Goal: Download file/media

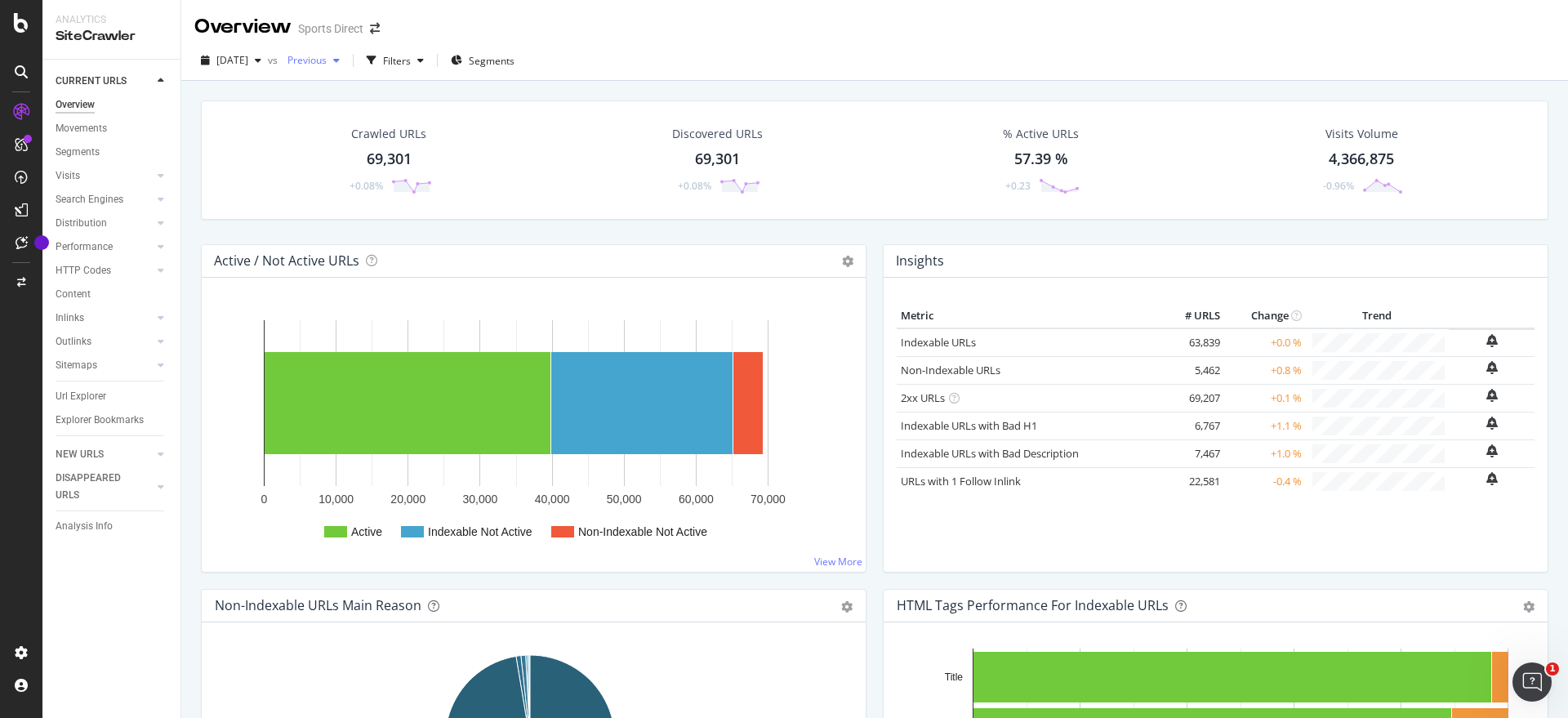
click at [339, 60] on icon "button" at bounding box center [336, 60] width 6 height 10
click at [121, 574] on div "CURRENT URLS Overview Movements Segments Visits Analysis Orphan URLs Search Eng…" at bounding box center [111, 388] width 138 height 659
click at [101, 420] on div "Explorer Bookmarks" at bounding box center [100, 420] width 88 height 17
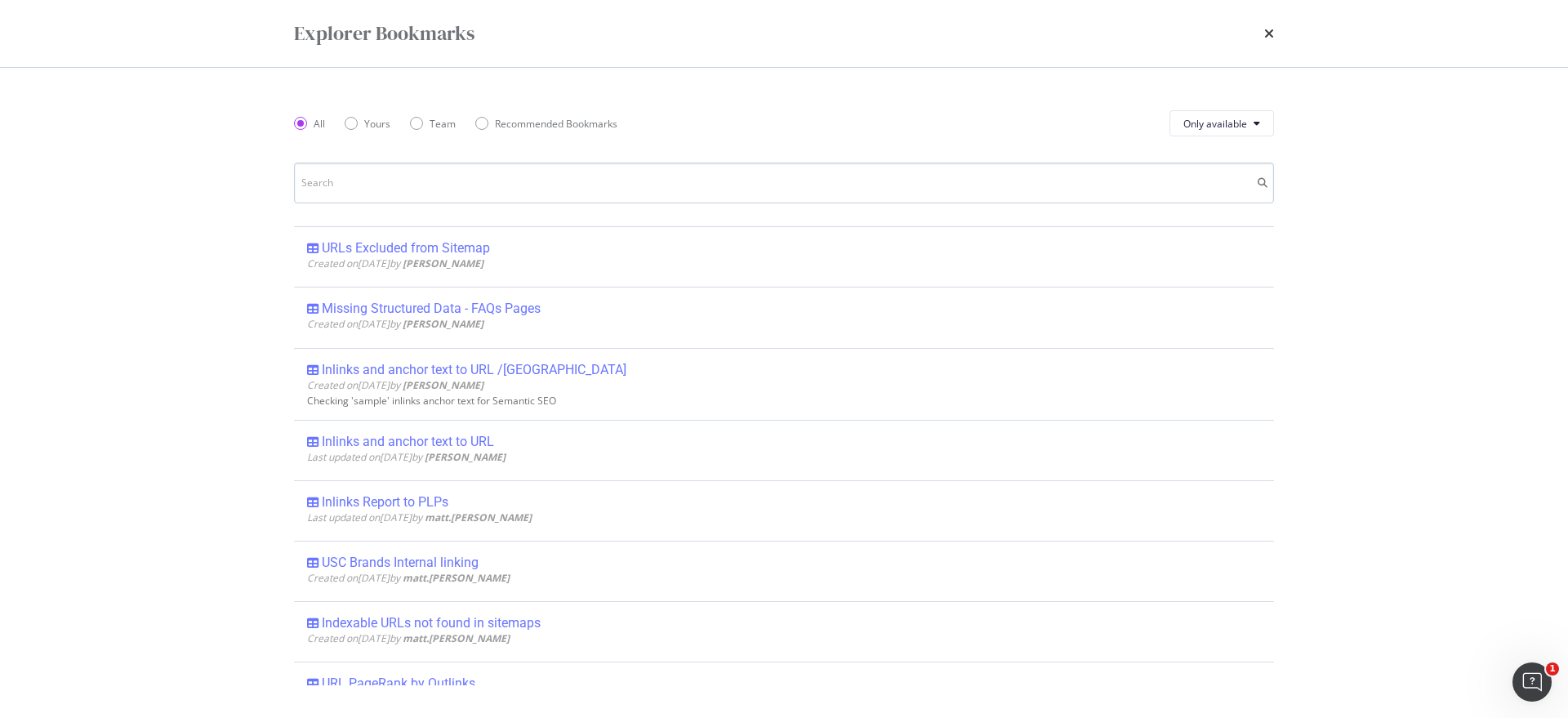
click at [396, 191] on input "modal" at bounding box center [784, 183] width 980 height 41
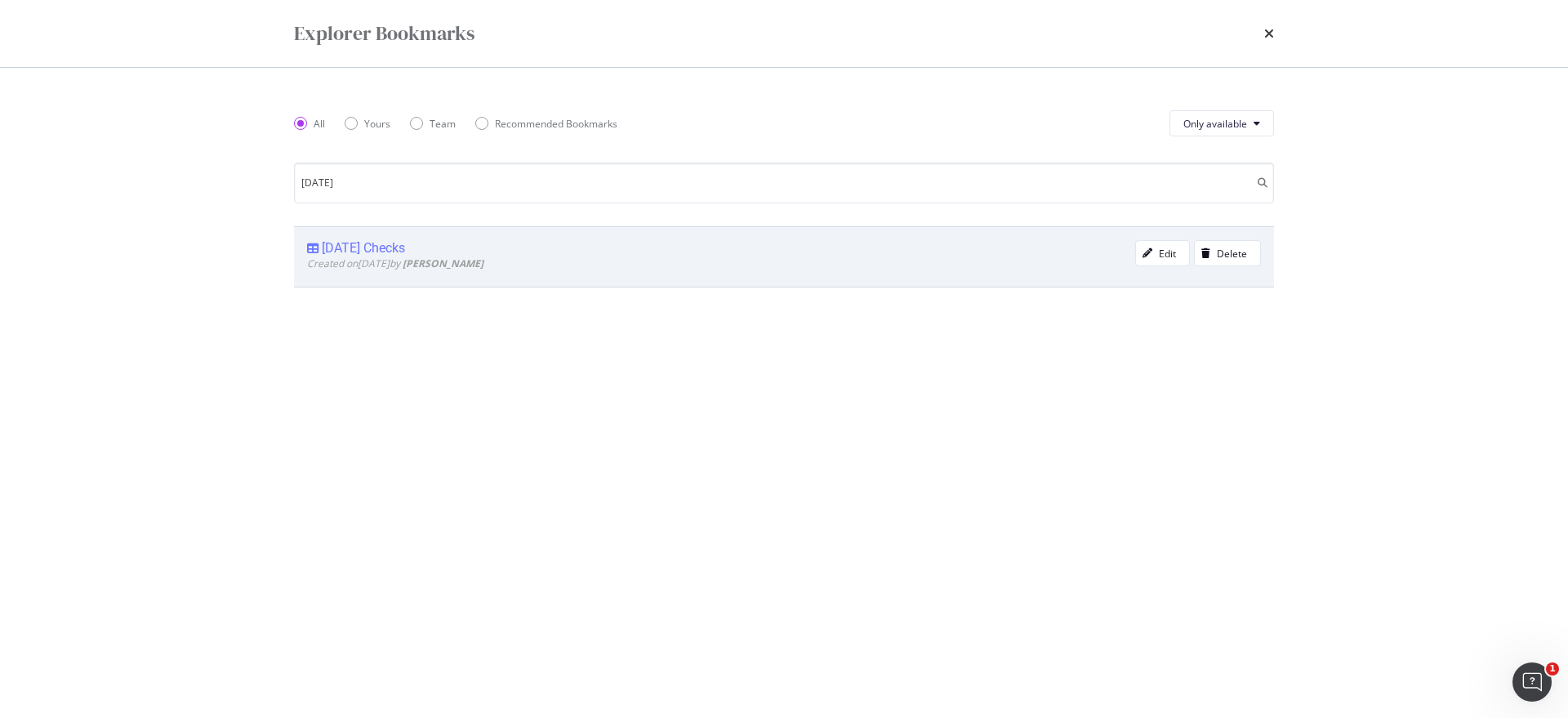
type input "[DATE]"
click at [339, 250] on div "[DATE] Checks" at bounding box center [363, 248] width 83 height 16
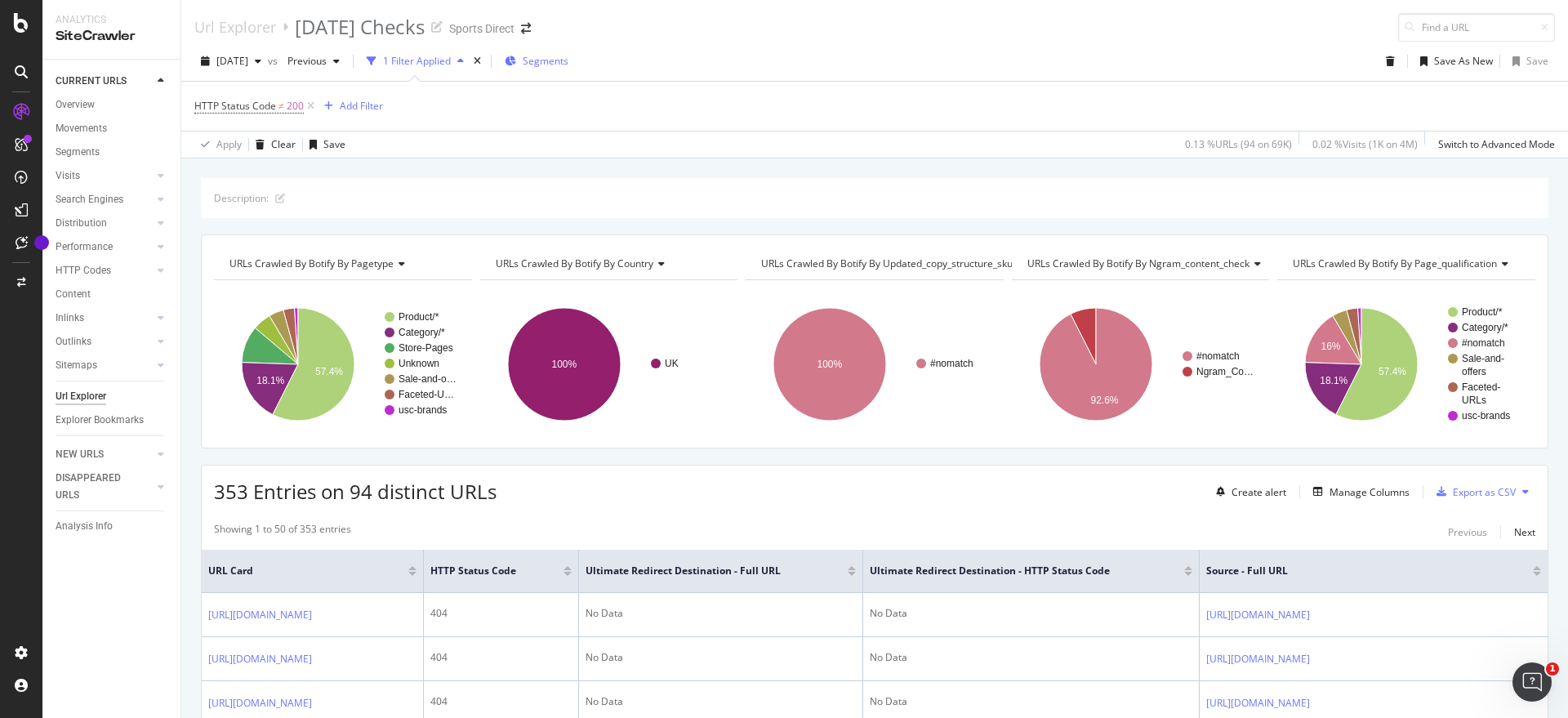
click at [568, 58] on span "Segments" at bounding box center [545, 61] width 46 height 14
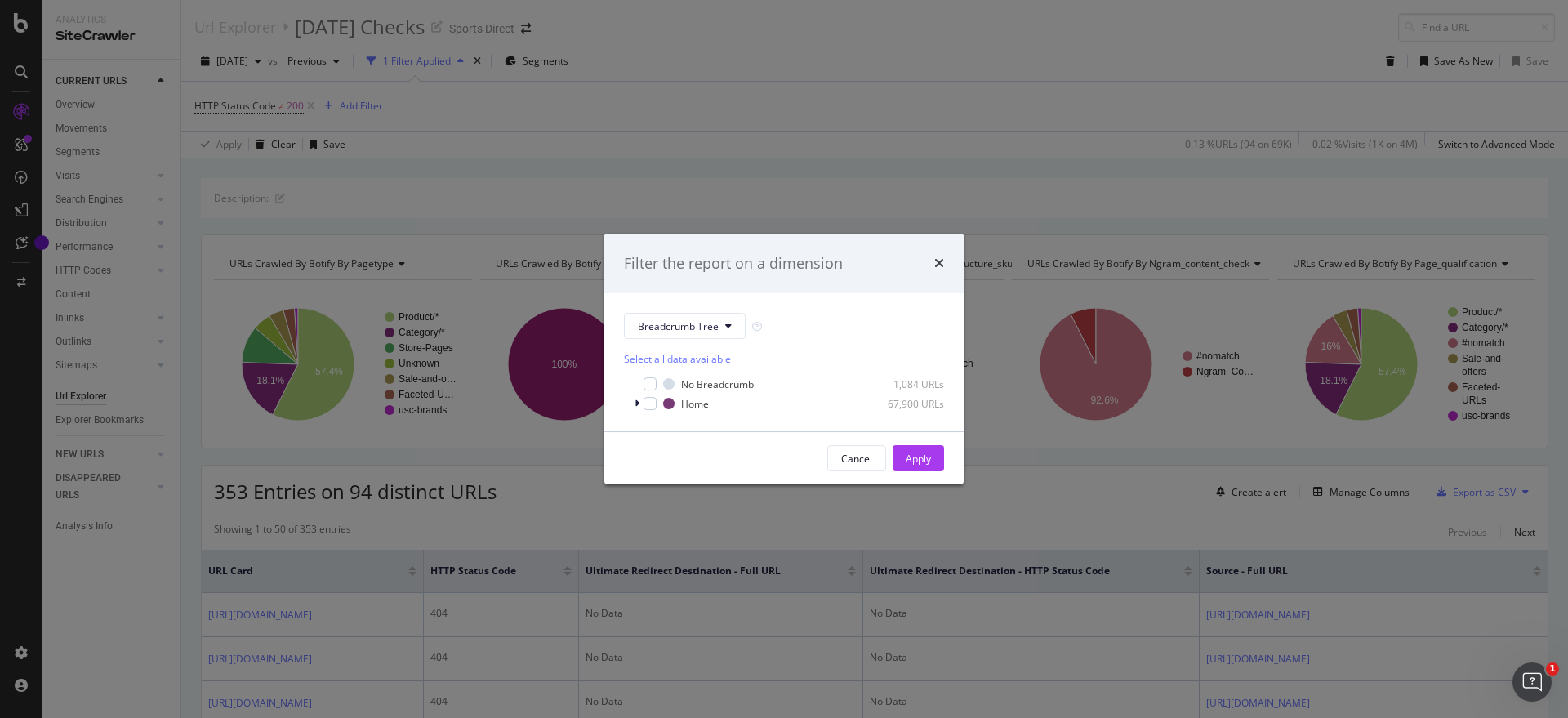
click at [947, 256] on div "Filter the report on a dimension" at bounding box center [784, 264] width 360 height 60
click at [937, 263] on icon "times" at bounding box center [939, 263] width 10 height 13
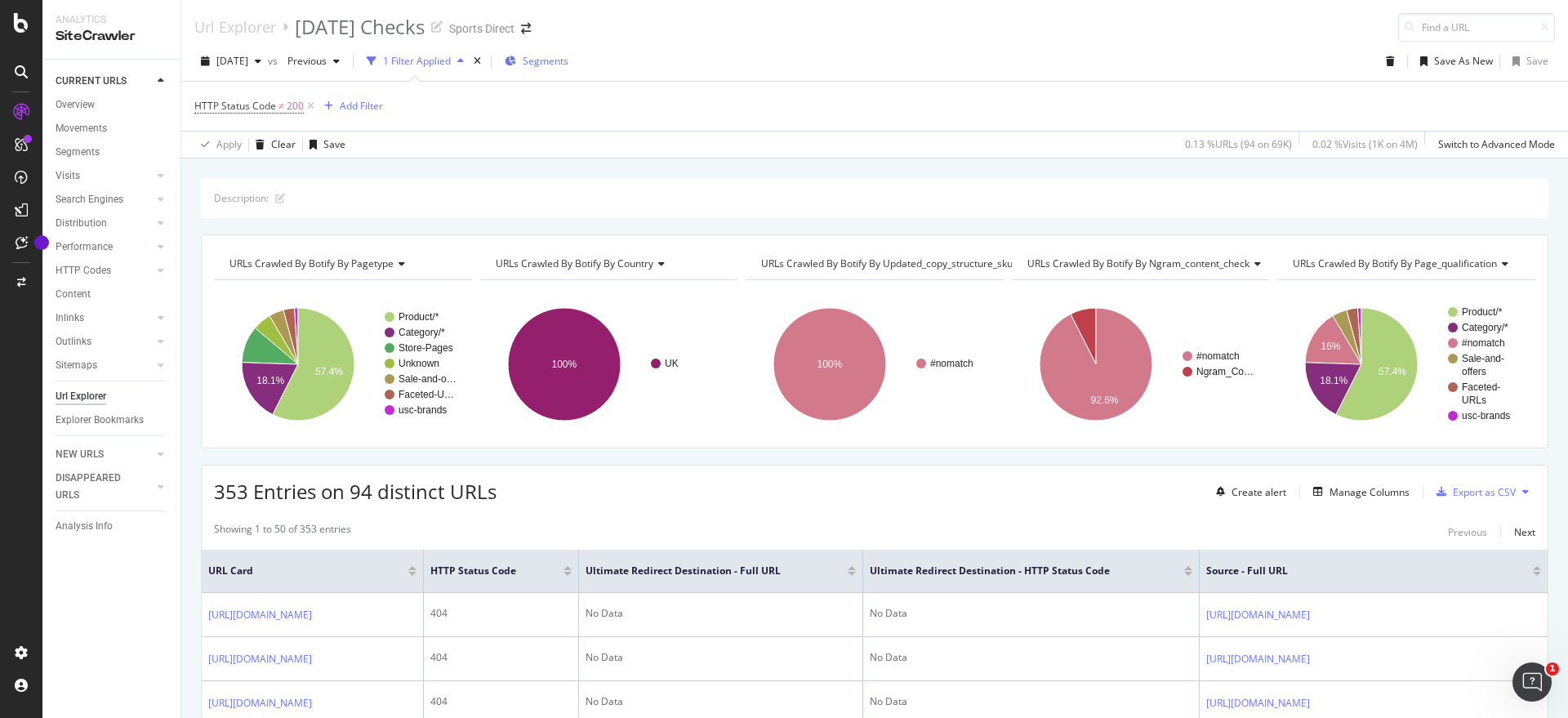
click at [568, 61] on span "Segments" at bounding box center [545, 61] width 46 height 14
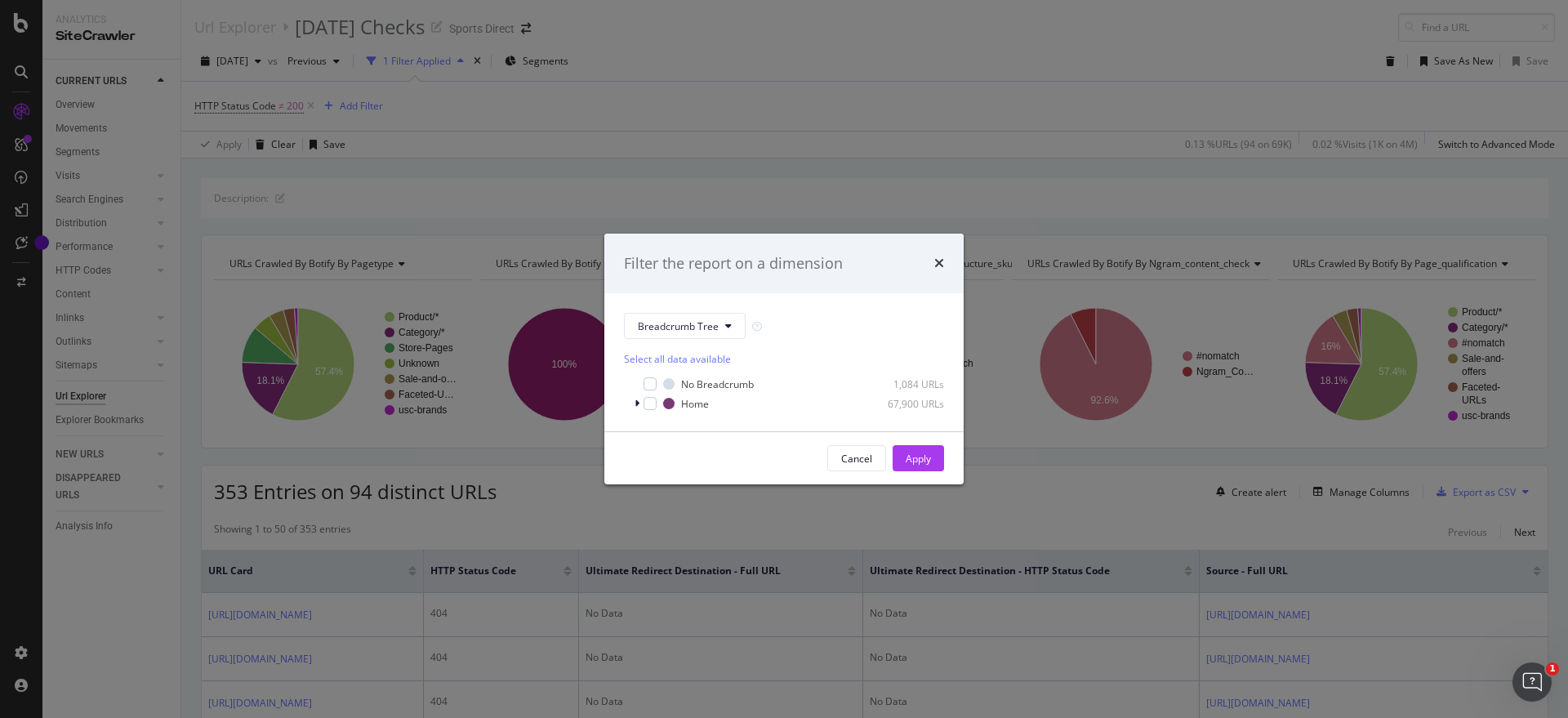
click at [667, 363] on div "Select all data available" at bounding box center [784, 359] width 320 height 14
click at [667, 363] on div "Unselect all data available" at bounding box center [784, 359] width 320 height 14
click at [729, 323] on icon "modal" at bounding box center [727, 325] width 6 height 10
click at [856, 322] on div "Breadcrumb Tree" at bounding box center [784, 326] width 320 height 27
click at [727, 328] on icon "modal" at bounding box center [727, 325] width 6 height 10
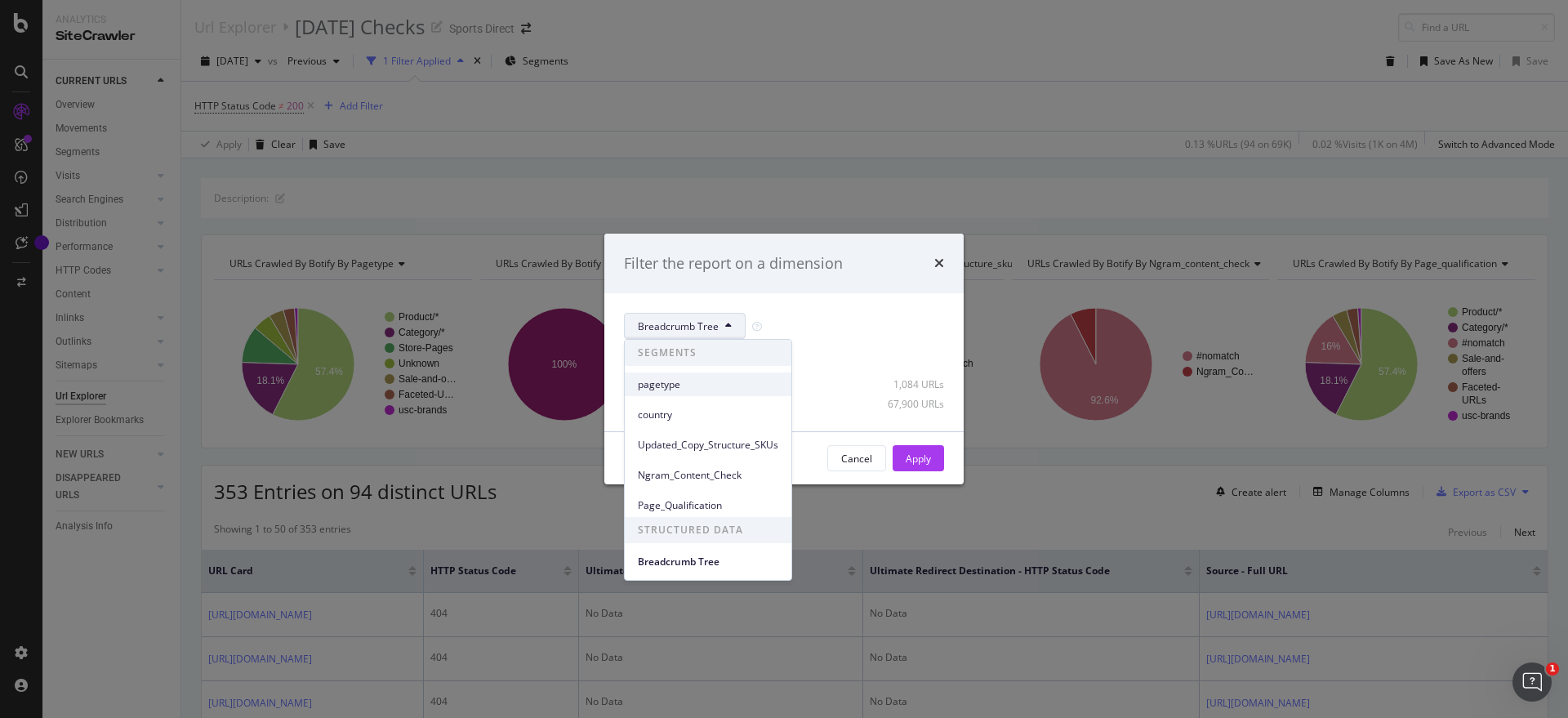
click at [698, 386] on span "pagetype" at bounding box center [708, 385] width 141 height 15
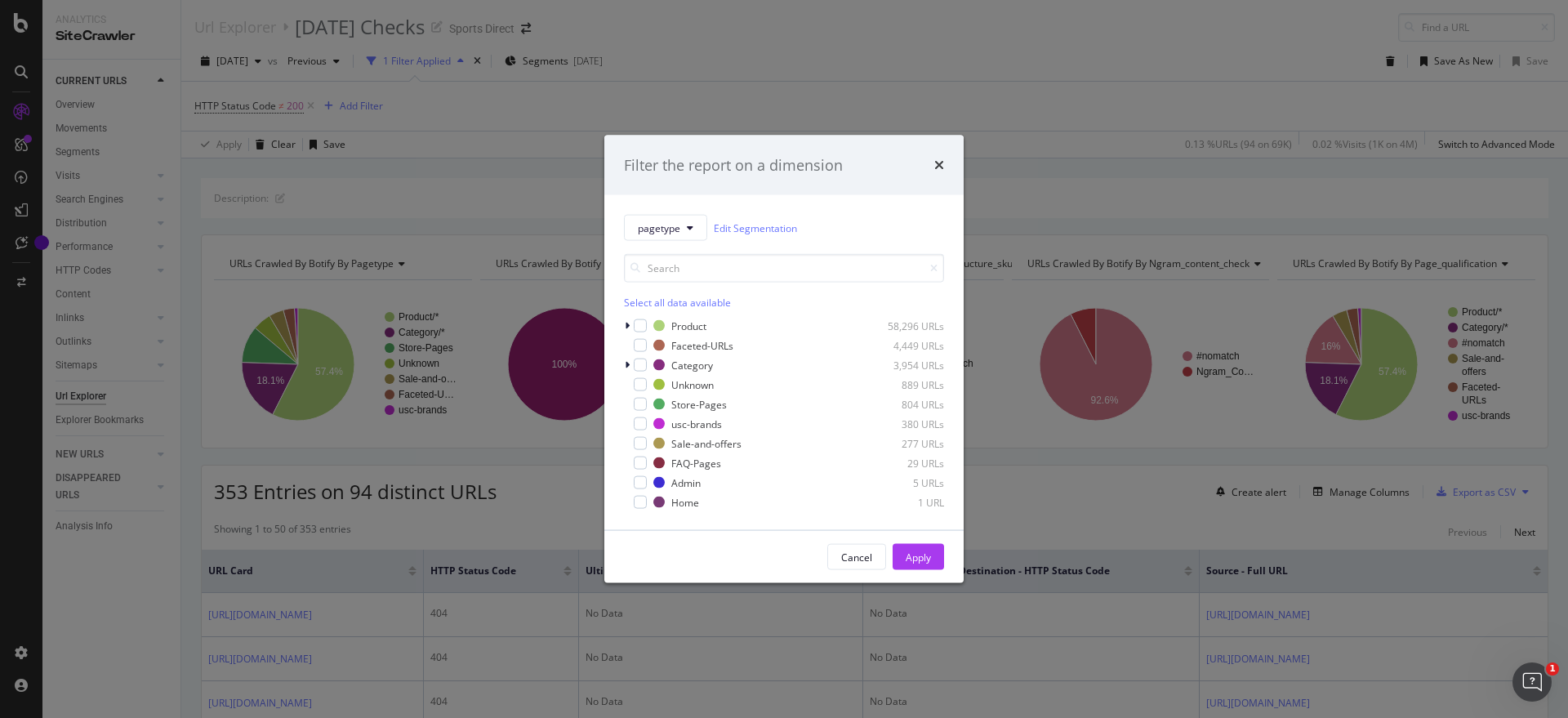
click at [666, 298] on div "Select all data available" at bounding box center [784, 302] width 320 height 14
click at [637, 326] on icon "modal" at bounding box center [641, 325] width 7 height 8
click at [637, 501] on icon "modal" at bounding box center [641, 502] width 7 height 8
click at [643, 478] on icon "modal" at bounding box center [641, 482] width 7 height 8
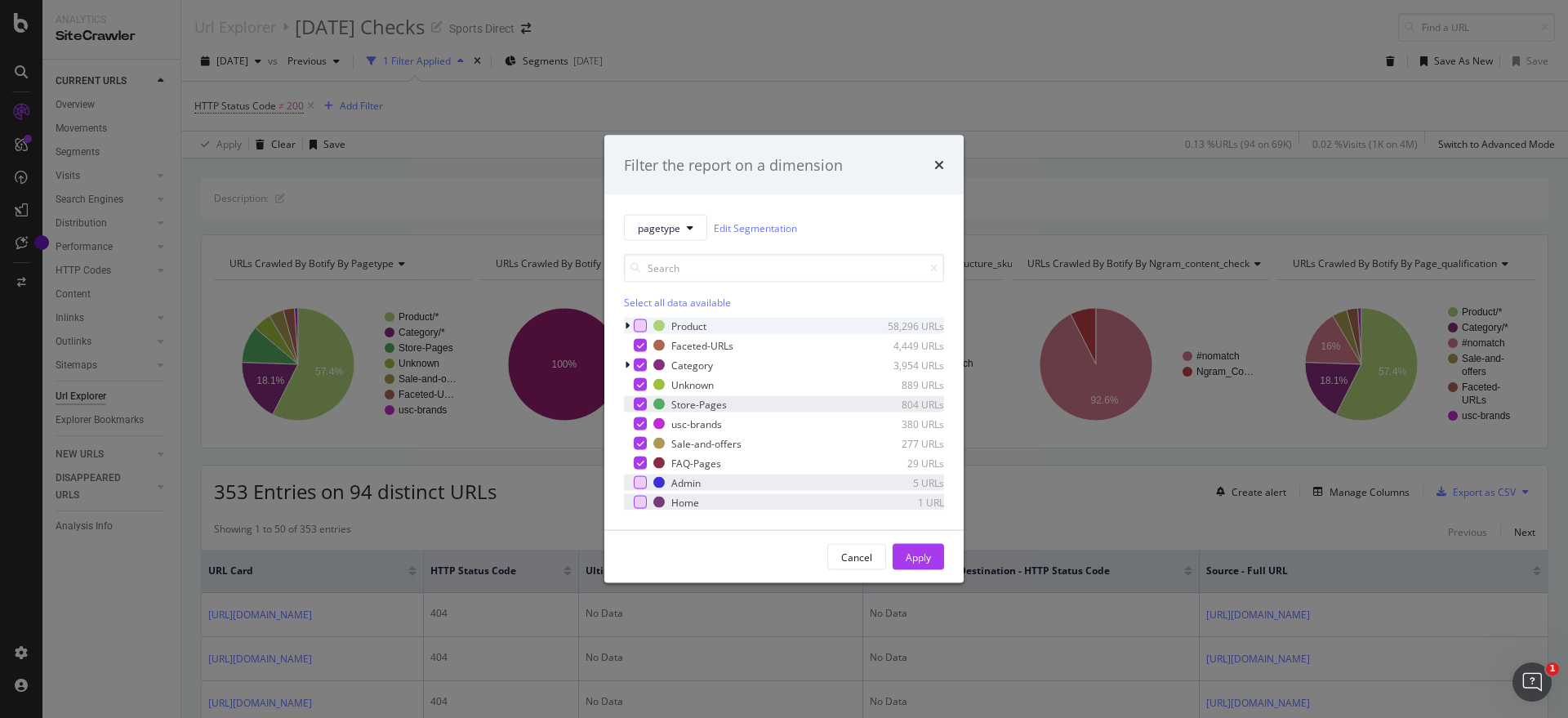
click at [639, 401] on icon "modal" at bounding box center [641, 404] width 7 height 8
click at [917, 554] on div "Apply" at bounding box center [918, 557] width 26 height 14
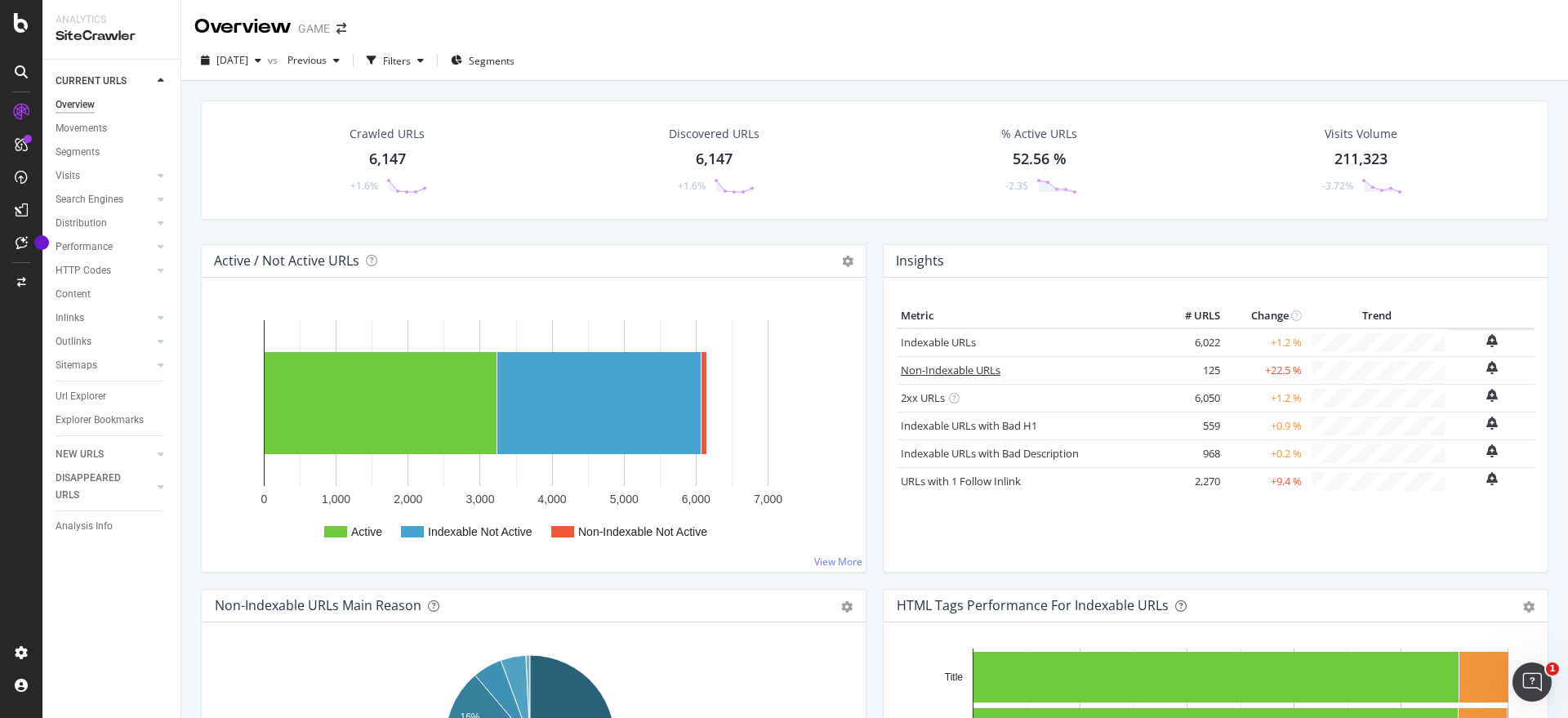
click at [941, 365] on link "Non-Indexable URLs" at bounding box center [950, 370] width 100 height 15
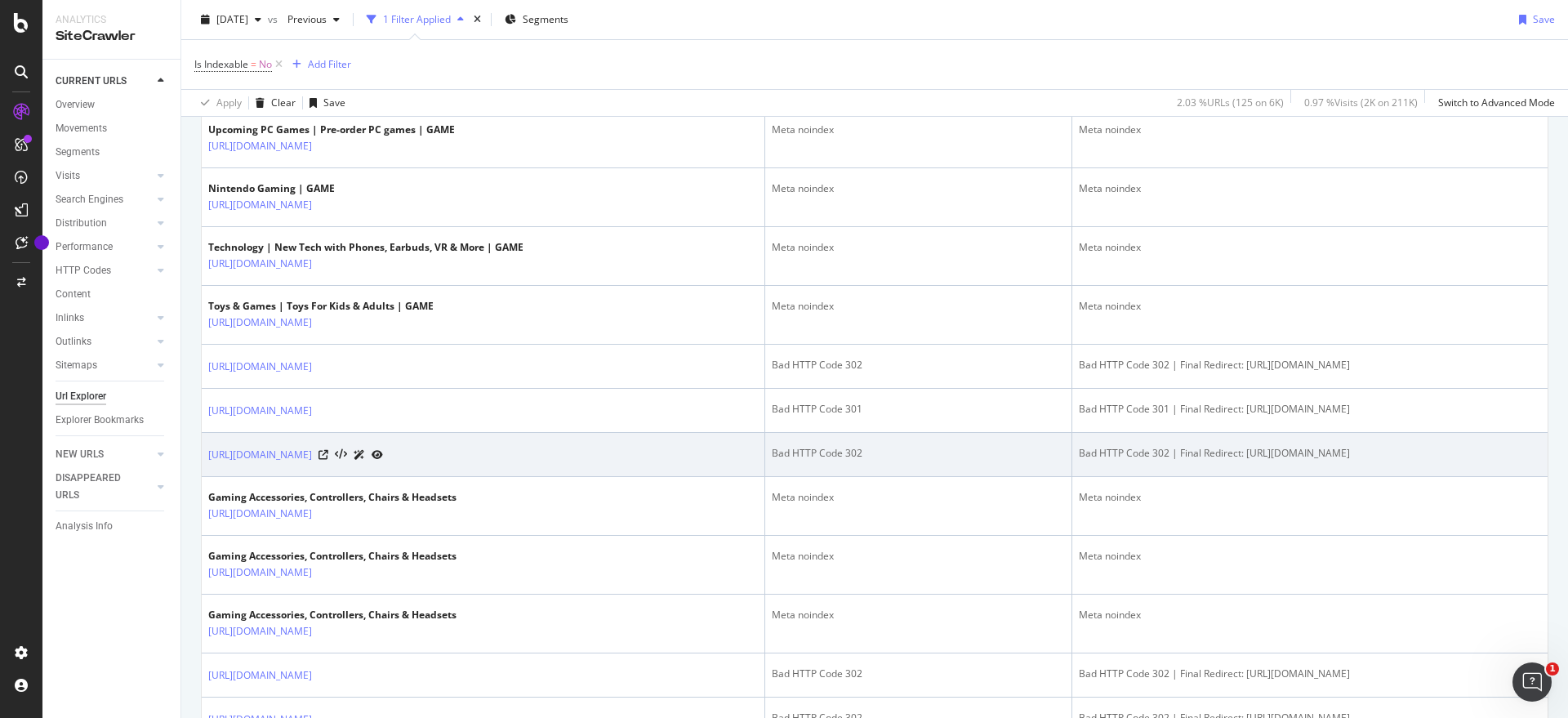
scroll to position [1736, 0]
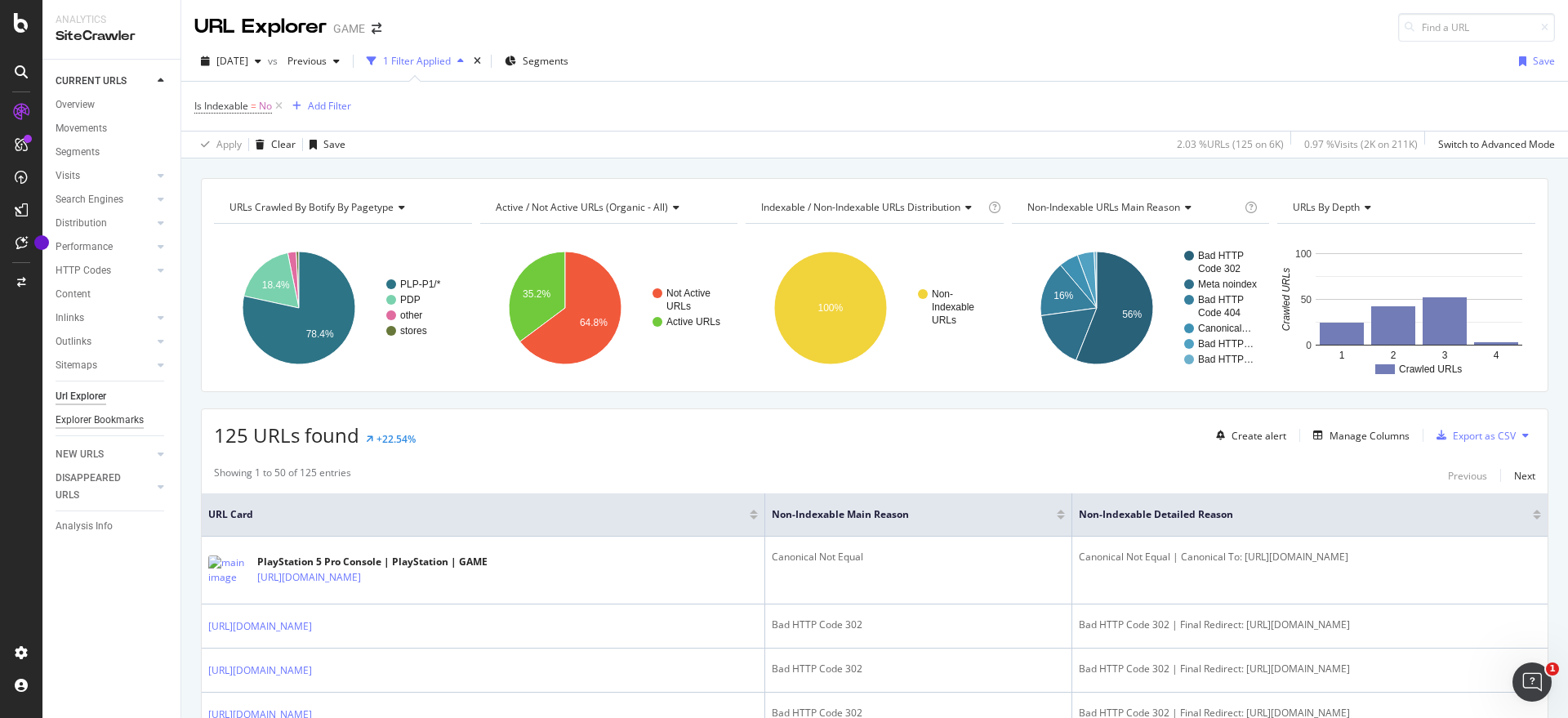
click at [120, 416] on div "Explorer Bookmarks" at bounding box center [100, 420] width 88 height 17
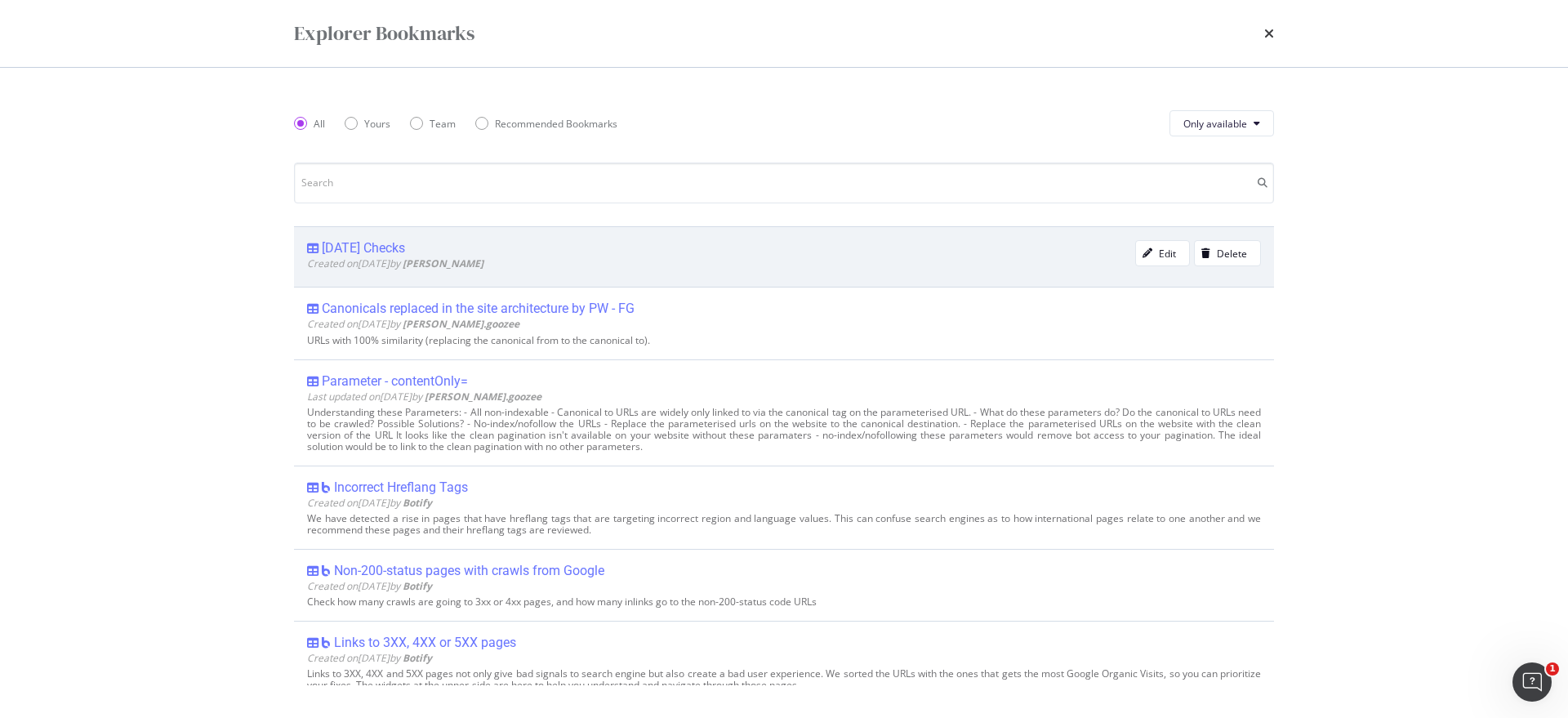
click at [354, 243] on div "[DATE] Checks" at bounding box center [363, 248] width 83 height 16
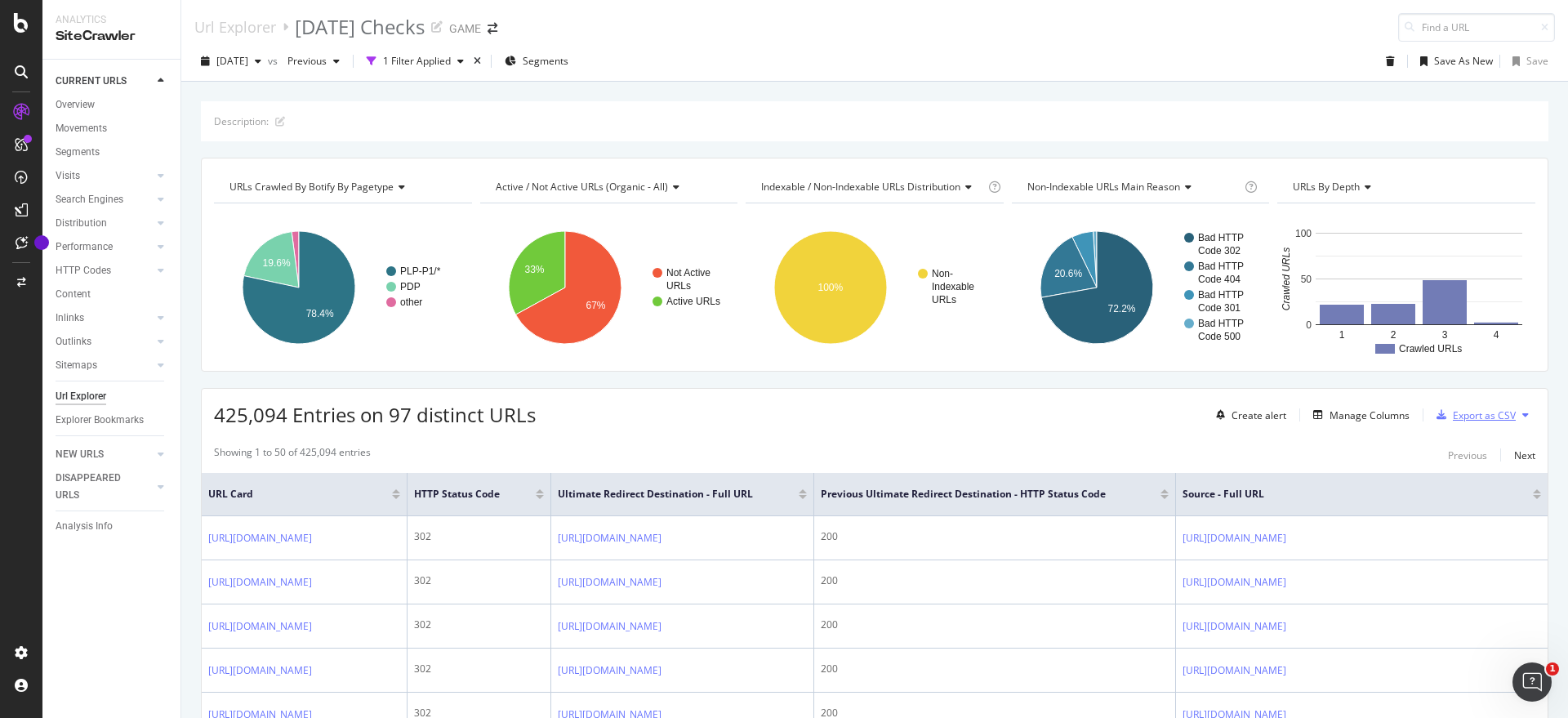
click at [1453, 414] on div "Export as CSV" at bounding box center [1484, 416] width 63 height 14
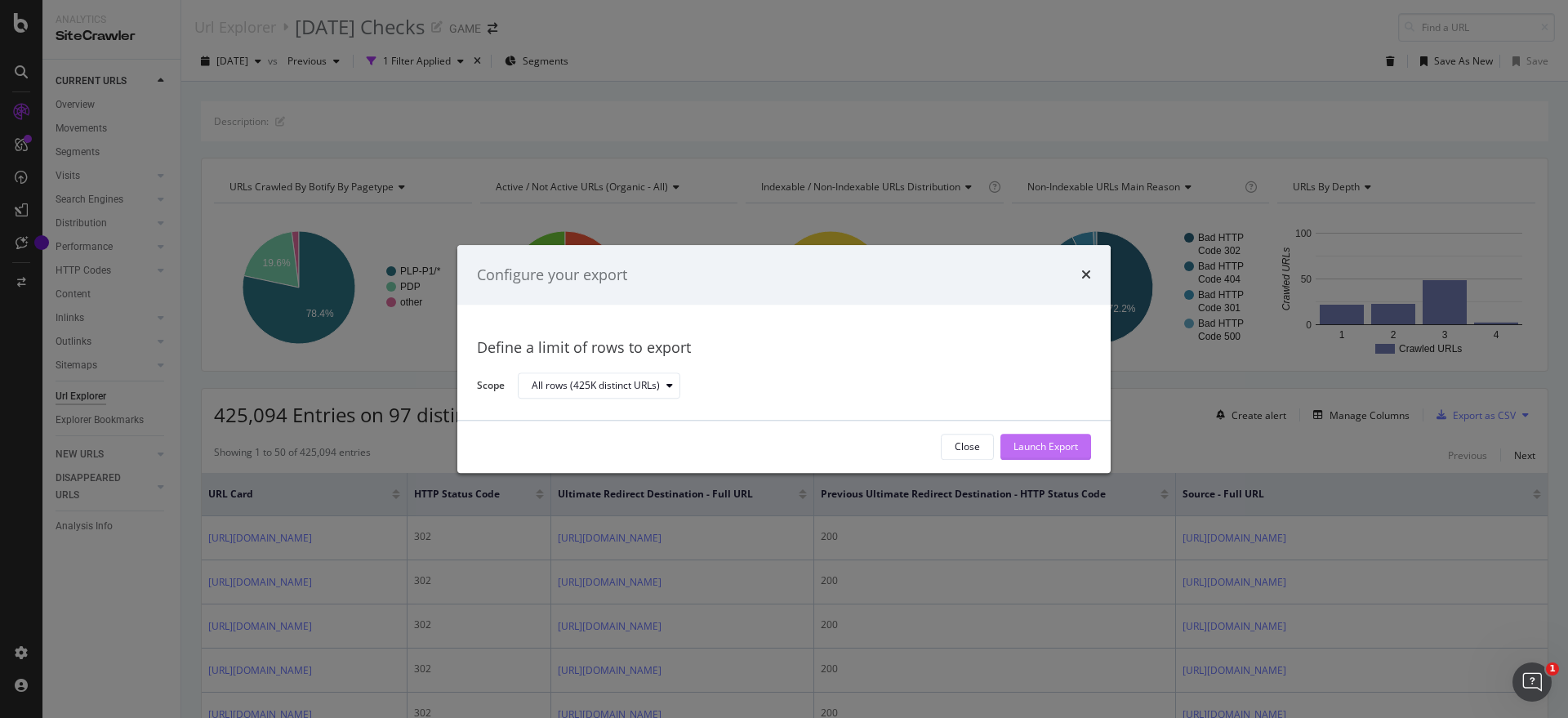
click at [1062, 447] on div "Launch Export" at bounding box center [1046, 447] width 65 height 14
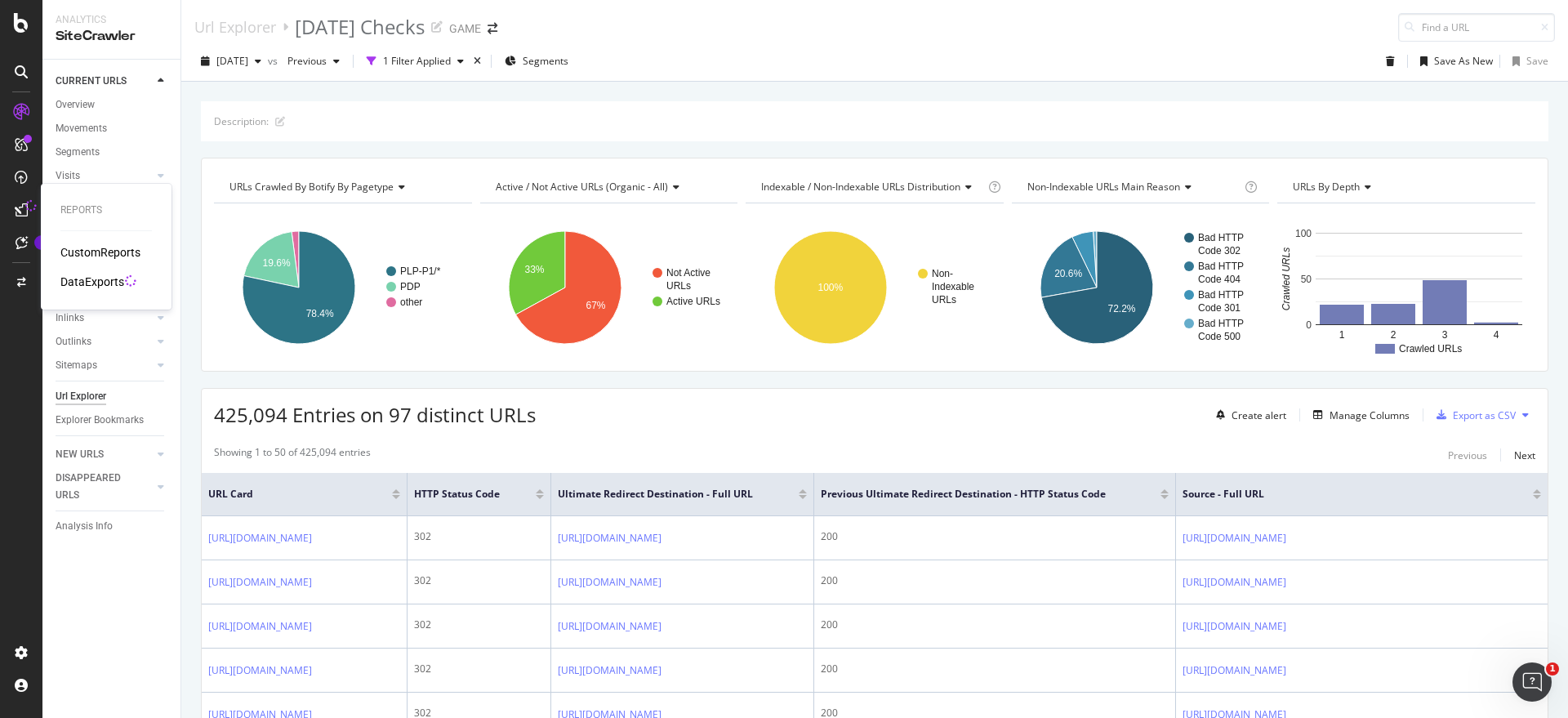
click at [107, 284] on div "DataExports" at bounding box center [92, 282] width 64 height 16
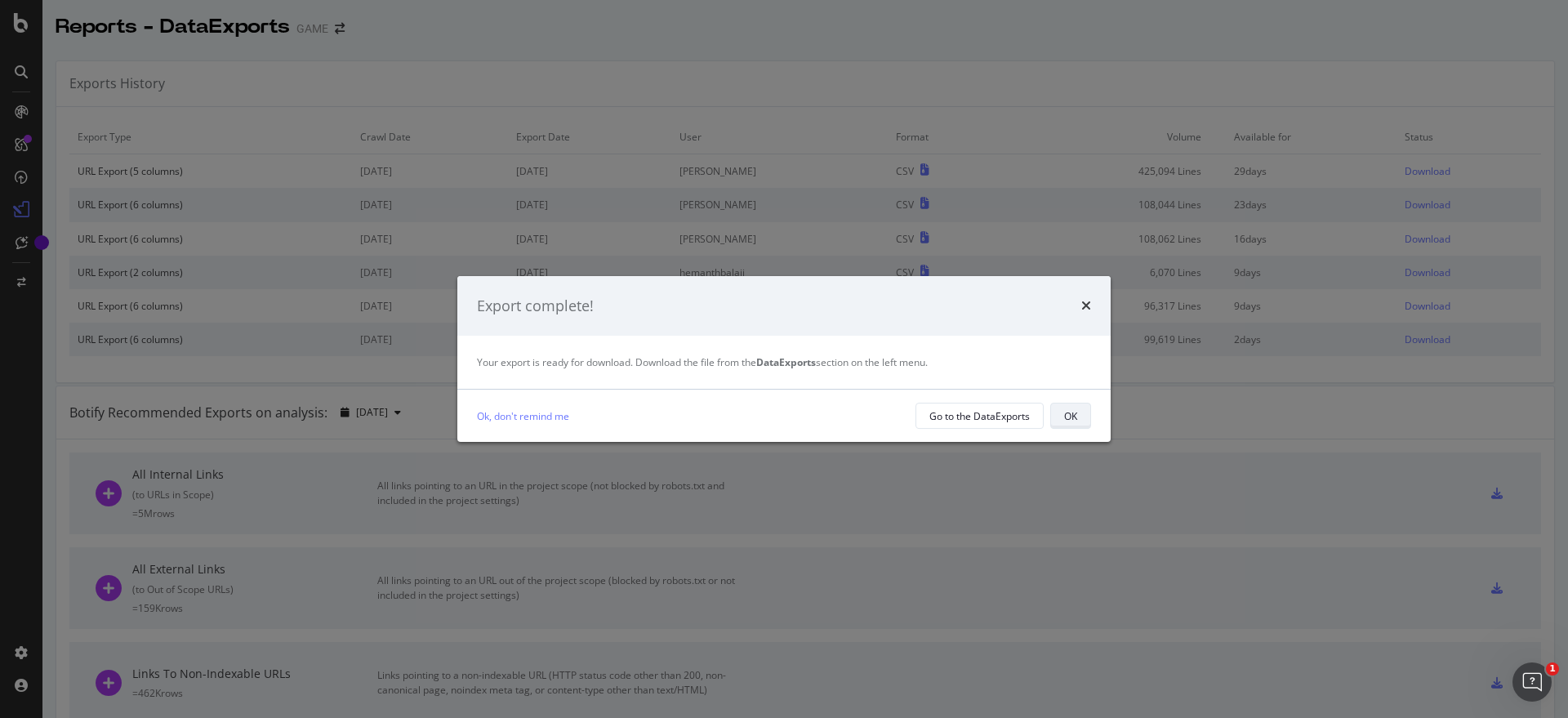
click at [1078, 410] on button "OK" at bounding box center [1070, 416] width 41 height 27
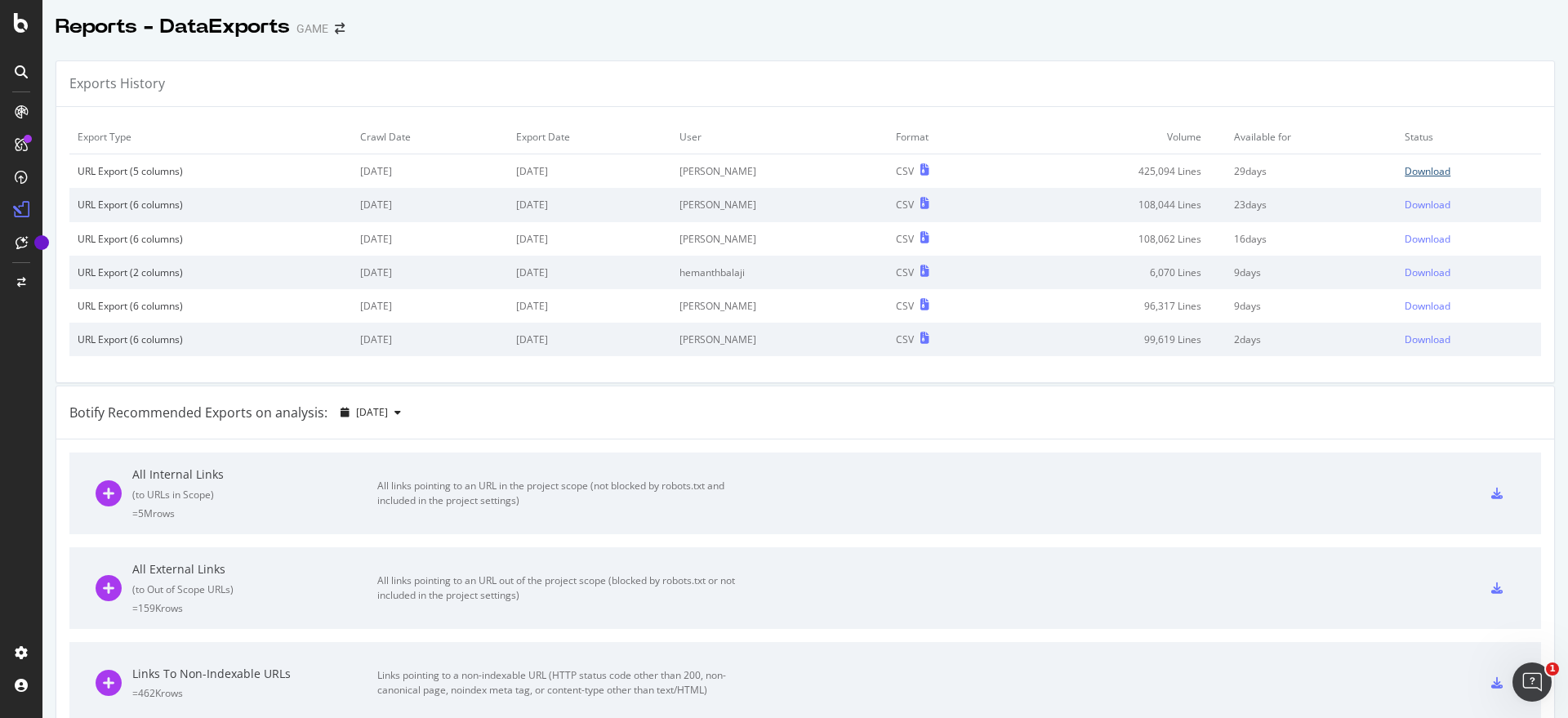
click at [1413, 169] on div "Download" at bounding box center [1427, 172] width 46 height 14
